Goal: Navigation & Orientation: Find specific page/section

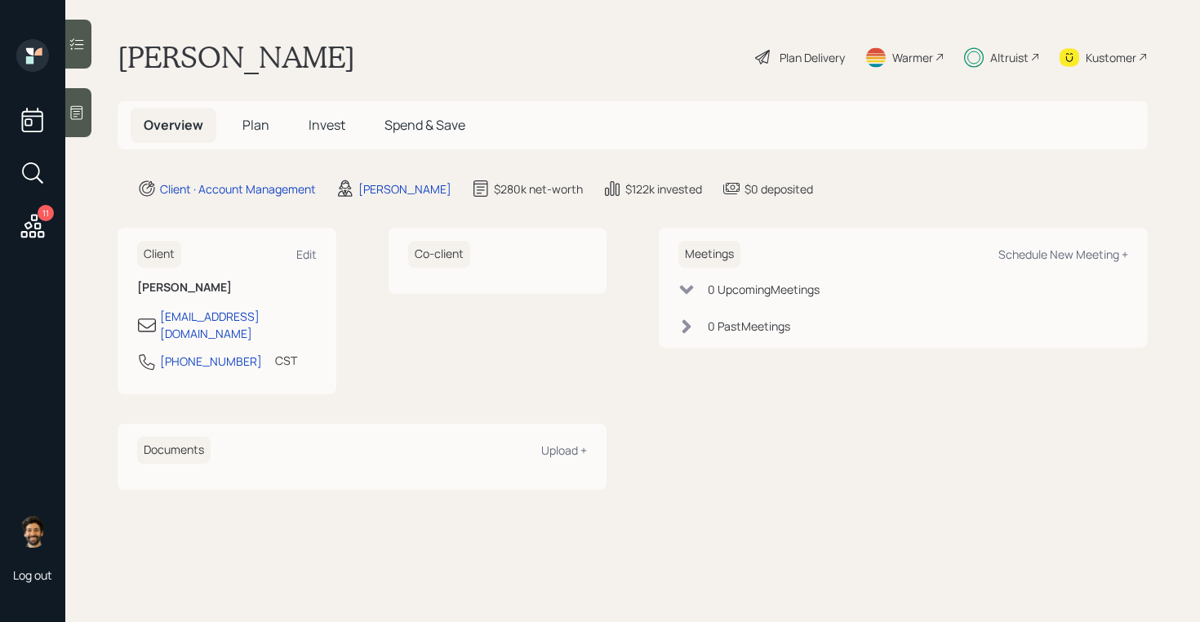
click at [999, 61] on div "Altruist" at bounding box center [1009, 57] width 38 height 17
